Goal: Transaction & Acquisition: Purchase product/service

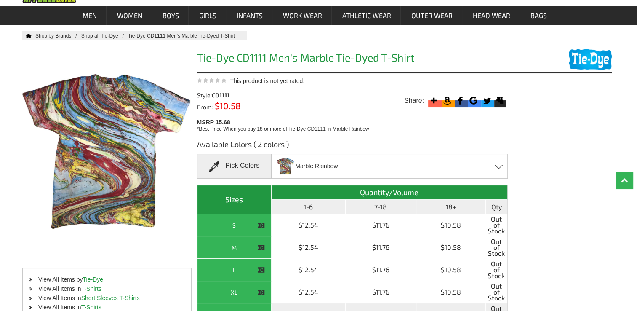
scroll to position [84, 0]
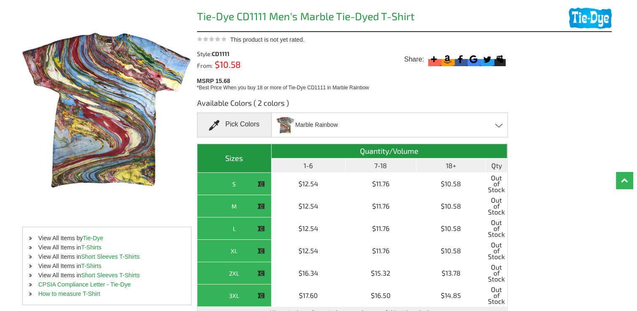
click at [392, 117] on div "Marble Rainbow Marble Green - Closeout Marble Rainbow - Closeout" at bounding box center [389, 124] width 236 height 25
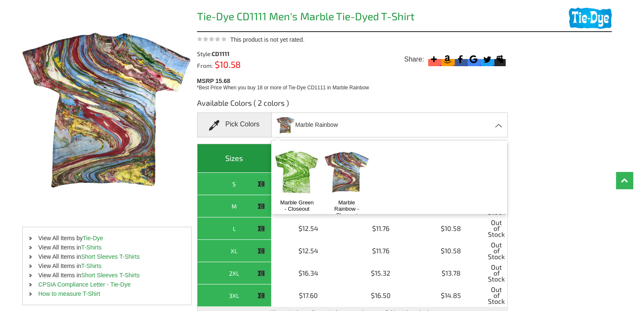
scroll to position [5, 0]
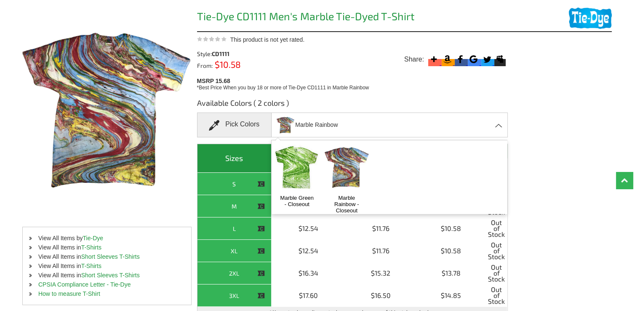
click at [578, 160] on div "Available Colors ( 2 colors ) Pick Colors Marble Rainbow Marble Green - Closeou…" at bounding box center [404, 218] width 414 height 255
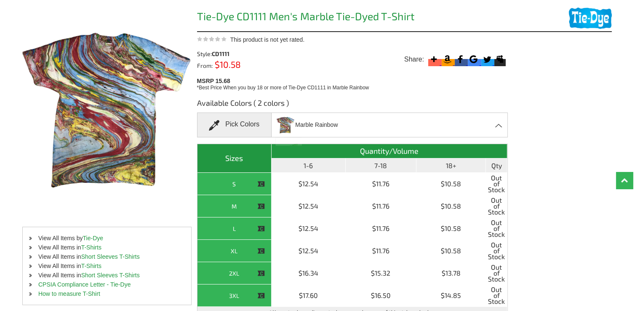
click at [578, 160] on div "Available Colors ( 2 colors ) Pick Colors Marble Rainbow Marble Green - Closeou…" at bounding box center [404, 218] width 414 height 255
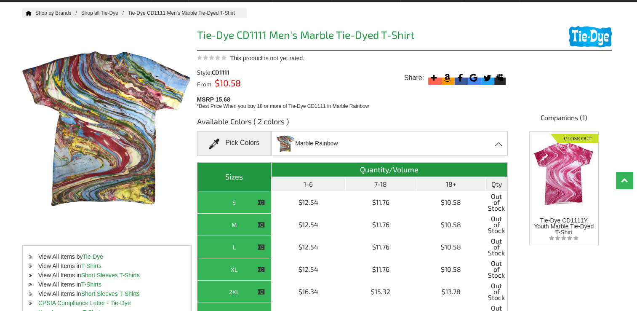
scroll to position [0, 0]
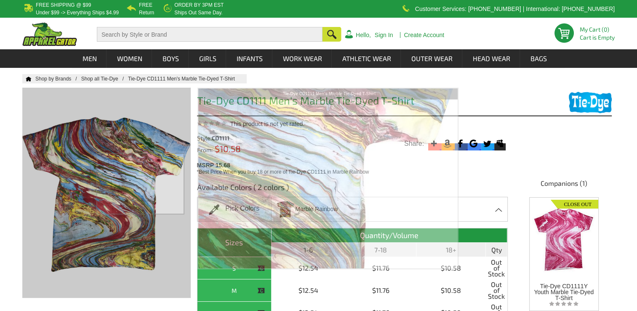
click at [135, 186] on div at bounding box center [106, 193] width 168 height 210
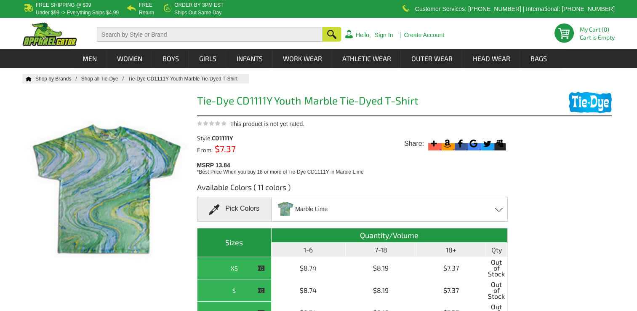
click at [461, 215] on div "Marble Lime Marble - Closeout Marble Black - Closeout Marble Camouflage - Close…" at bounding box center [389, 209] width 236 height 25
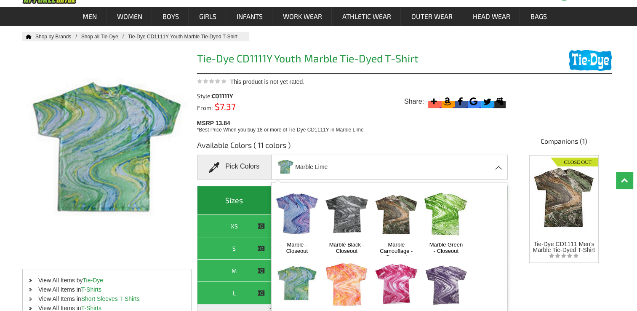
click at [301, 216] on img at bounding box center [297, 213] width 44 height 55
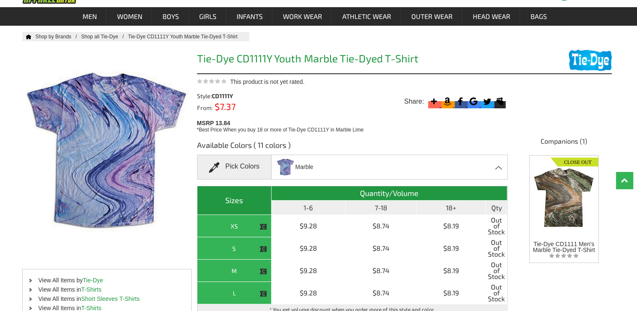
click at [355, 170] on div "Marble Marble - Closeout Marble Black - Closeout Marble Camouflage - Closeout M…" at bounding box center [389, 166] width 236 height 25
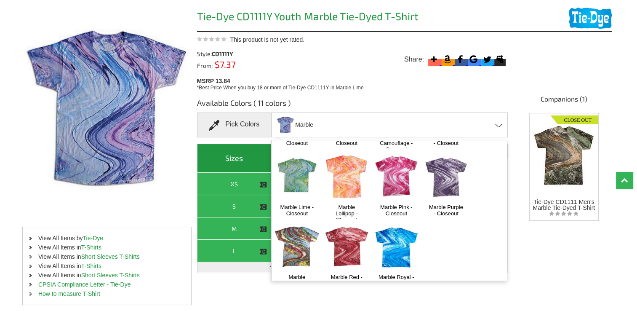
scroll to position [78, 0]
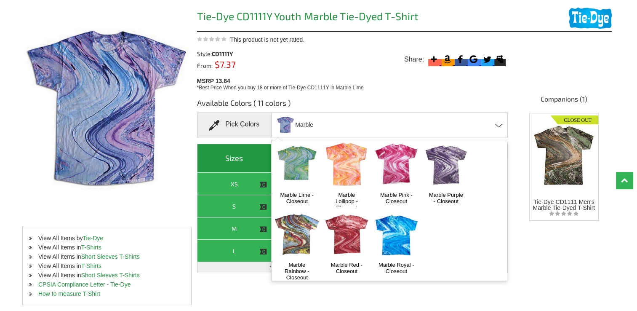
click at [386, 231] on img at bounding box center [396, 233] width 44 height 55
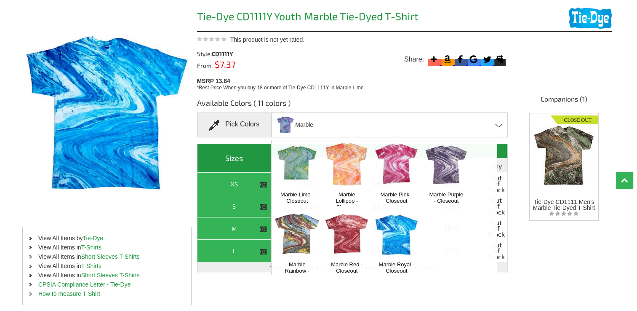
scroll to position [288, 0]
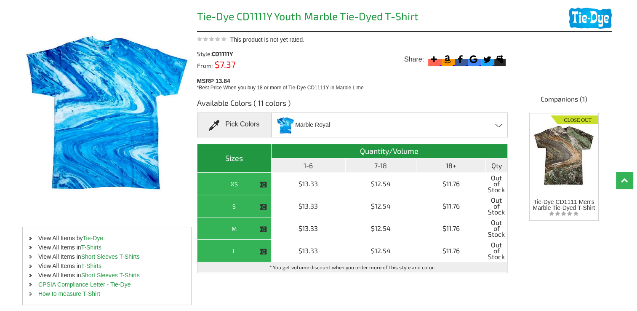
click at [325, 130] on span "Marble Royal" at bounding box center [312, 124] width 35 height 15
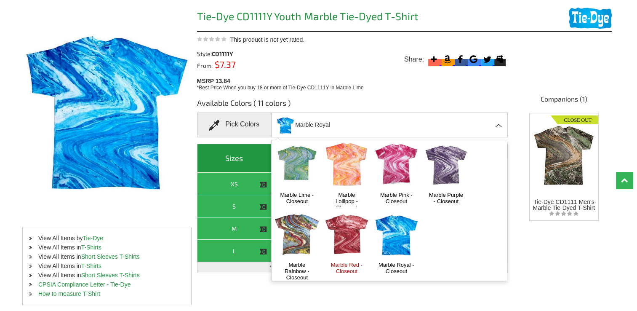
scroll to position [126, 0]
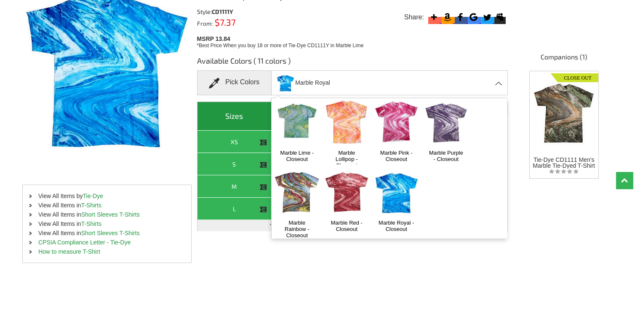
click at [348, 194] on img at bounding box center [346, 191] width 44 height 55
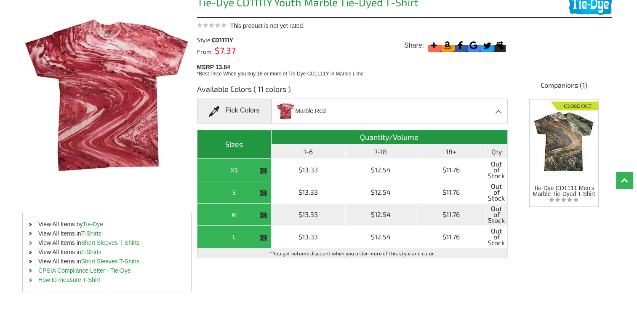
scroll to position [42, 0]
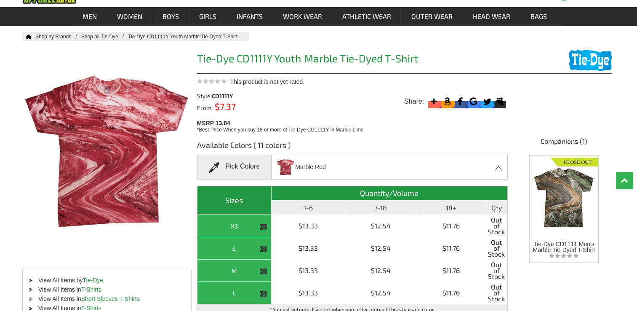
click at [318, 169] on span "Marble Red" at bounding box center [310, 166] width 30 height 15
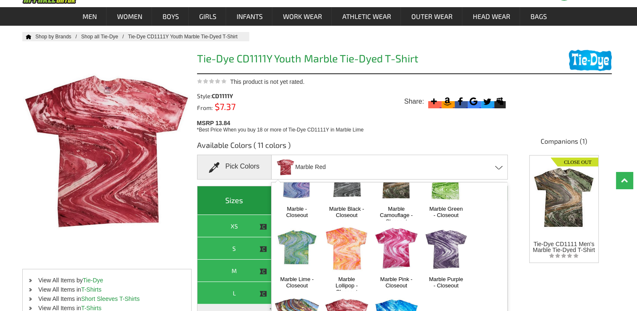
scroll to position [0, 0]
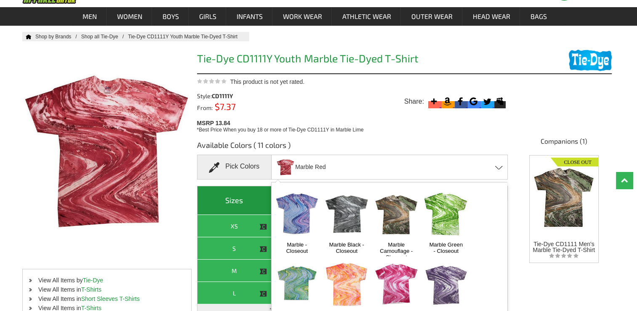
click at [337, 225] on img at bounding box center [346, 213] width 44 height 55
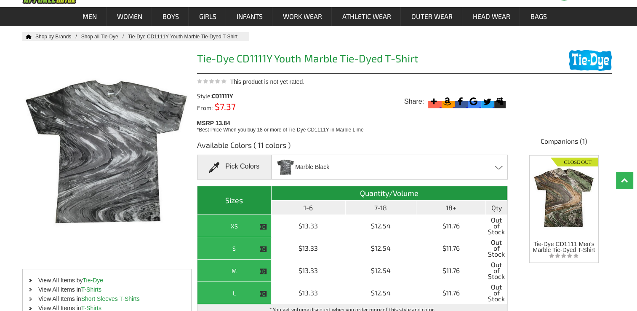
click at [308, 160] on span "Marble Black" at bounding box center [312, 166] width 34 height 15
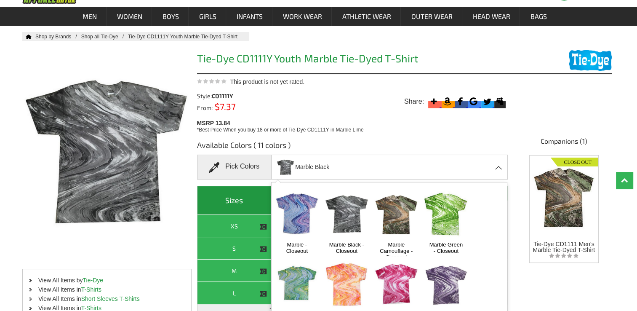
click at [295, 211] on img at bounding box center [297, 213] width 44 height 55
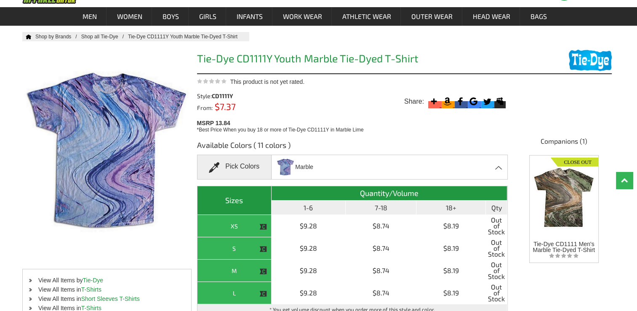
click at [311, 174] on span "Marble" at bounding box center [294, 167] width 37 height 24
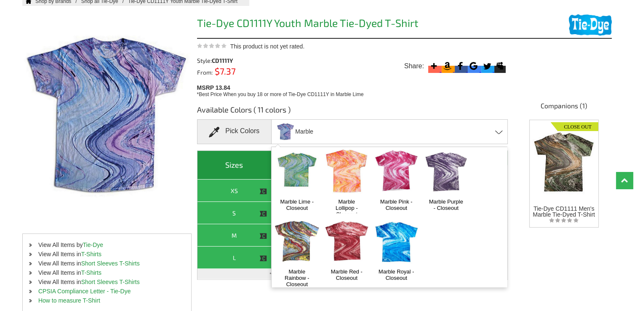
scroll to position [126, 0]
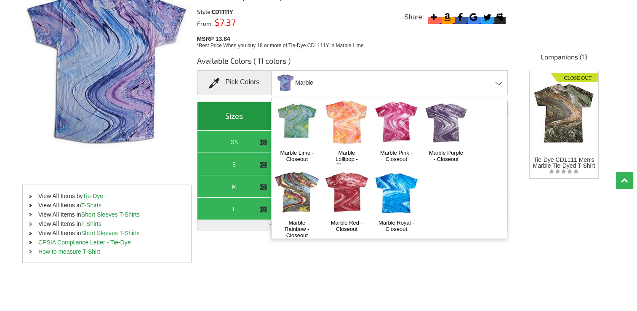
click at [297, 198] on img at bounding box center [297, 191] width 44 height 55
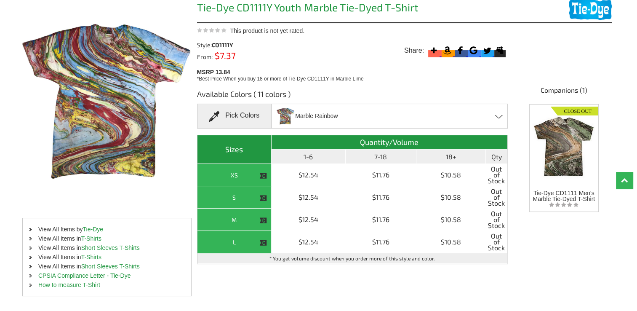
scroll to position [42, 0]
